Goal: Check status

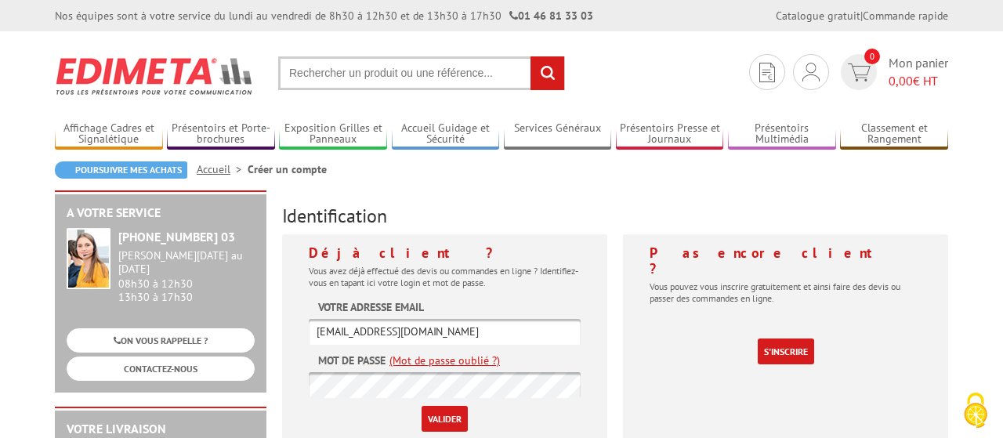
click at [443, 417] on input "Valider" at bounding box center [444, 419] width 46 height 26
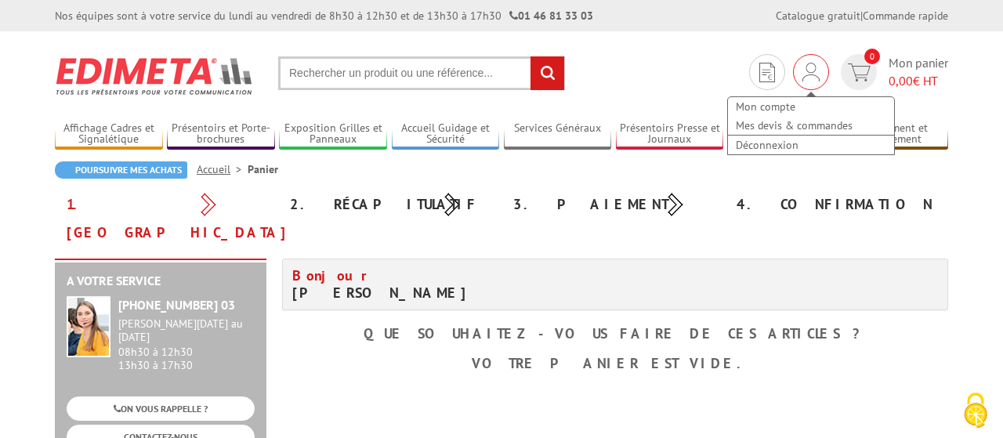
click at [816, 73] on img at bounding box center [810, 72] width 17 height 19
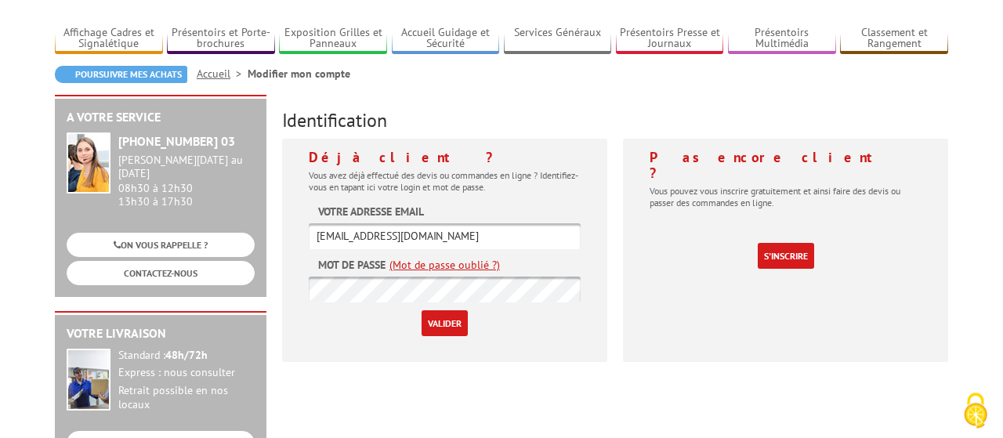
scroll to position [163, 0]
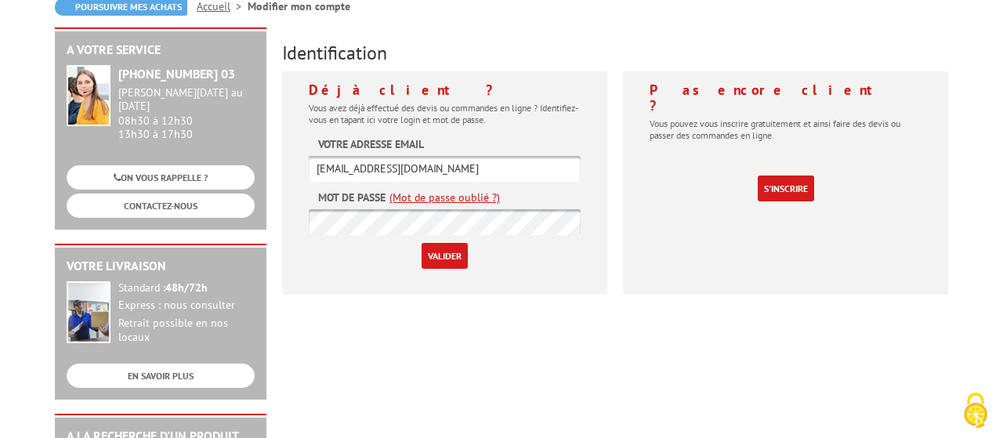
click at [453, 258] on input "Valider" at bounding box center [444, 256] width 46 height 26
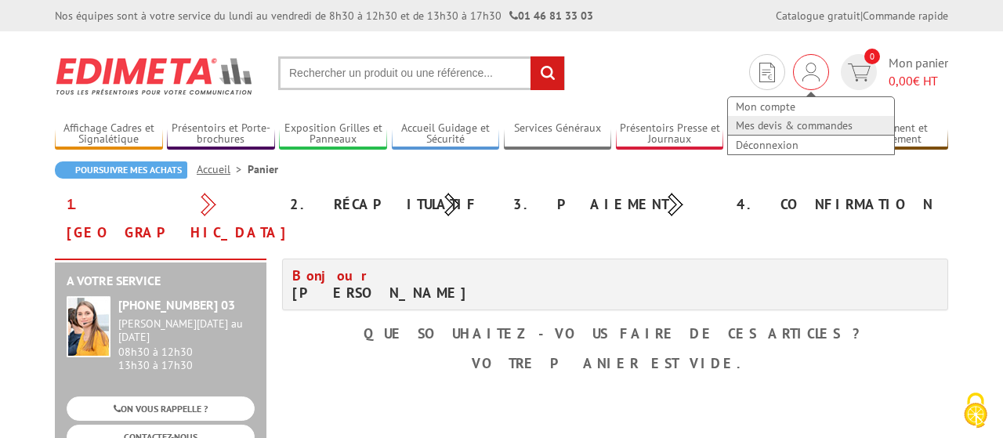
click at [776, 122] on link "Mes devis & commandes" at bounding box center [811, 125] width 166 height 19
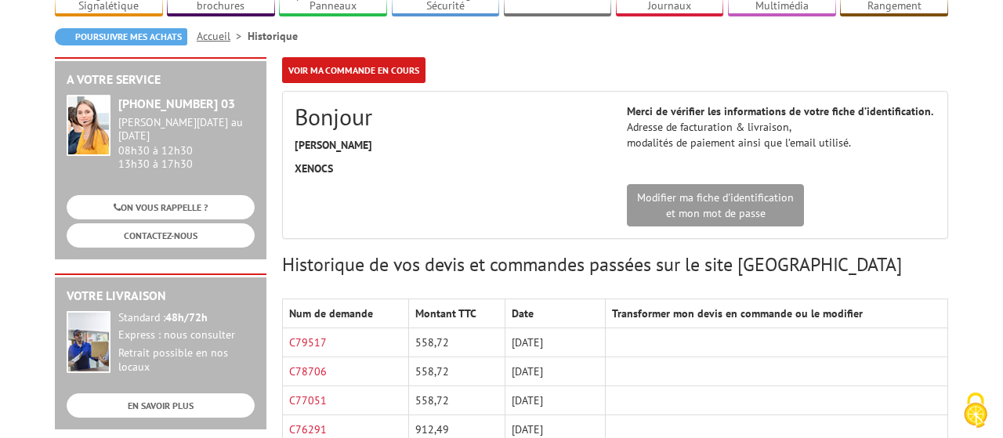
scroll to position [244, 0]
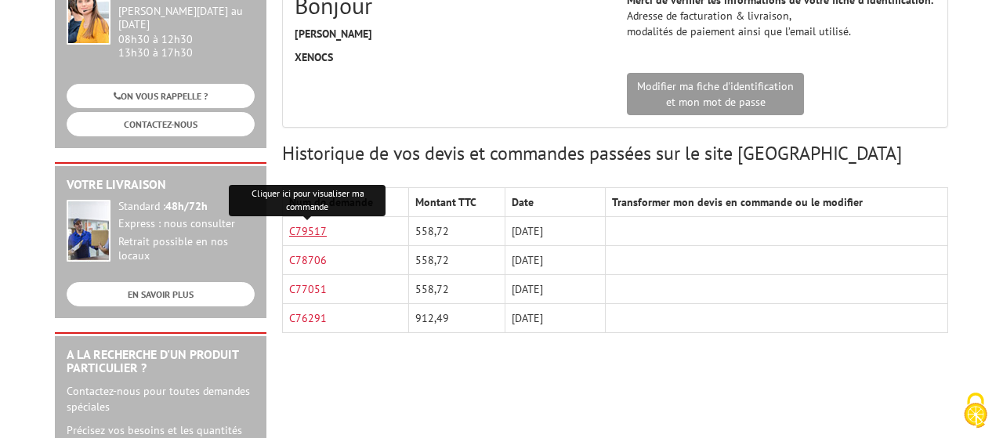
click at [305, 229] on link "C79517" at bounding box center [308, 231] width 38 height 14
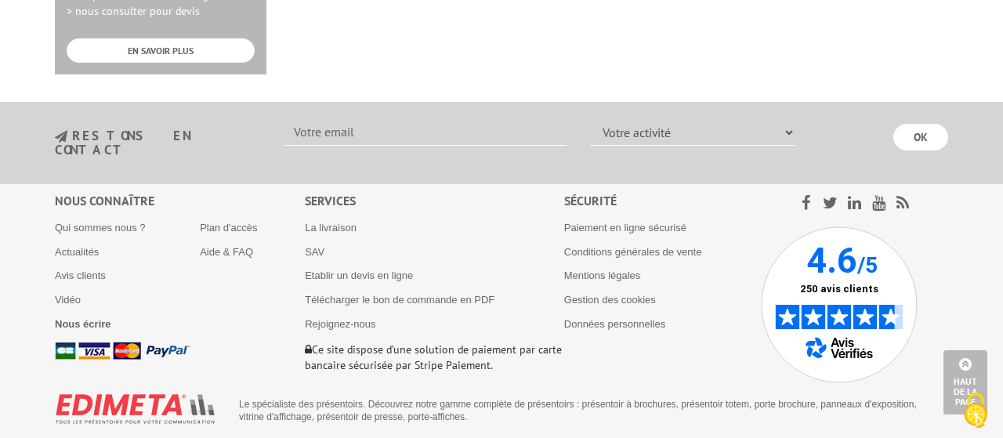
scroll to position [284, 0]
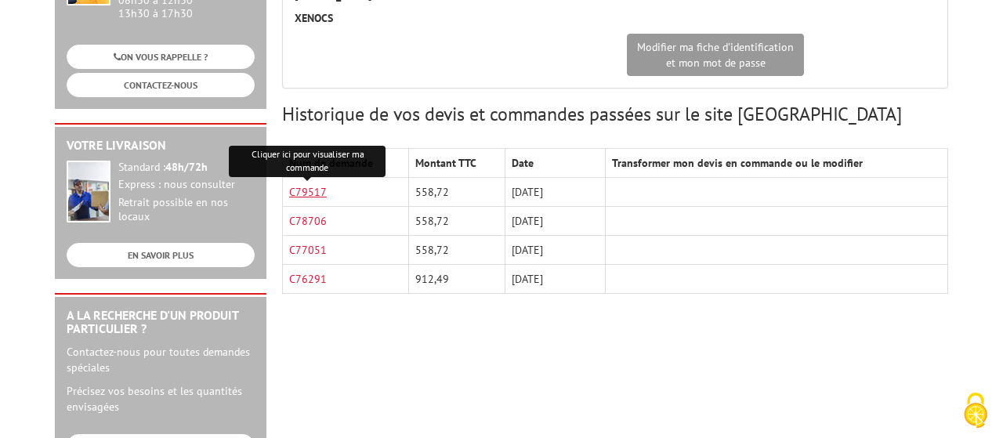
click at [316, 190] on link "C79517" at bounding box center [308, 192] width 38 height 14
